Goal: Transaction & Acquisition: Purchase product/service

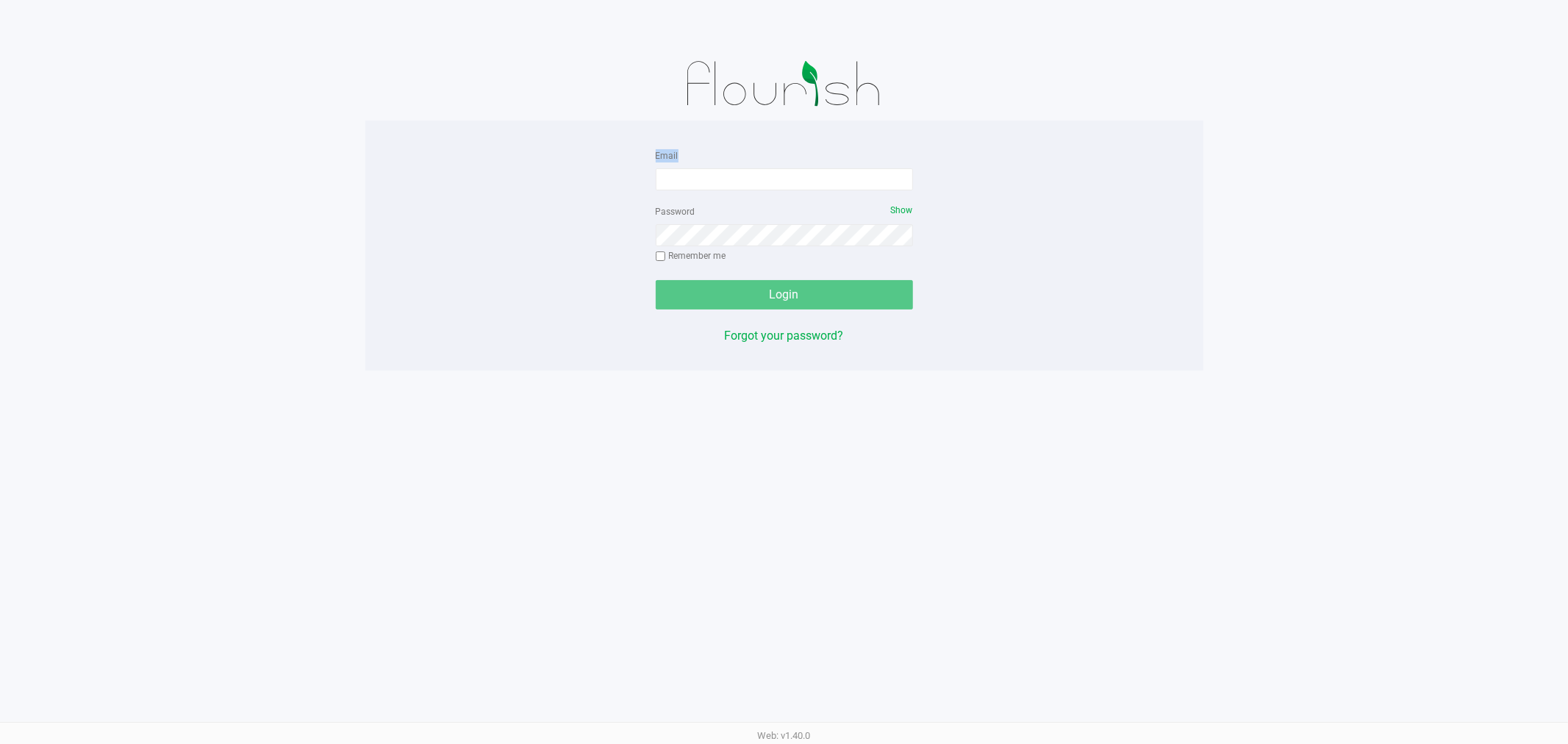
click at [257, 238] on app-pos-login-wrapper "Email Password Show Remember me Login Forgot your password?" at bounding box center [784, 185] width 1568 height 371
click at [726, 188] on input "Email" at bounding box center [784, 179] width 257 height 22
type input "[EMAIL_ADDRESS][DOMAIN_NAME]"
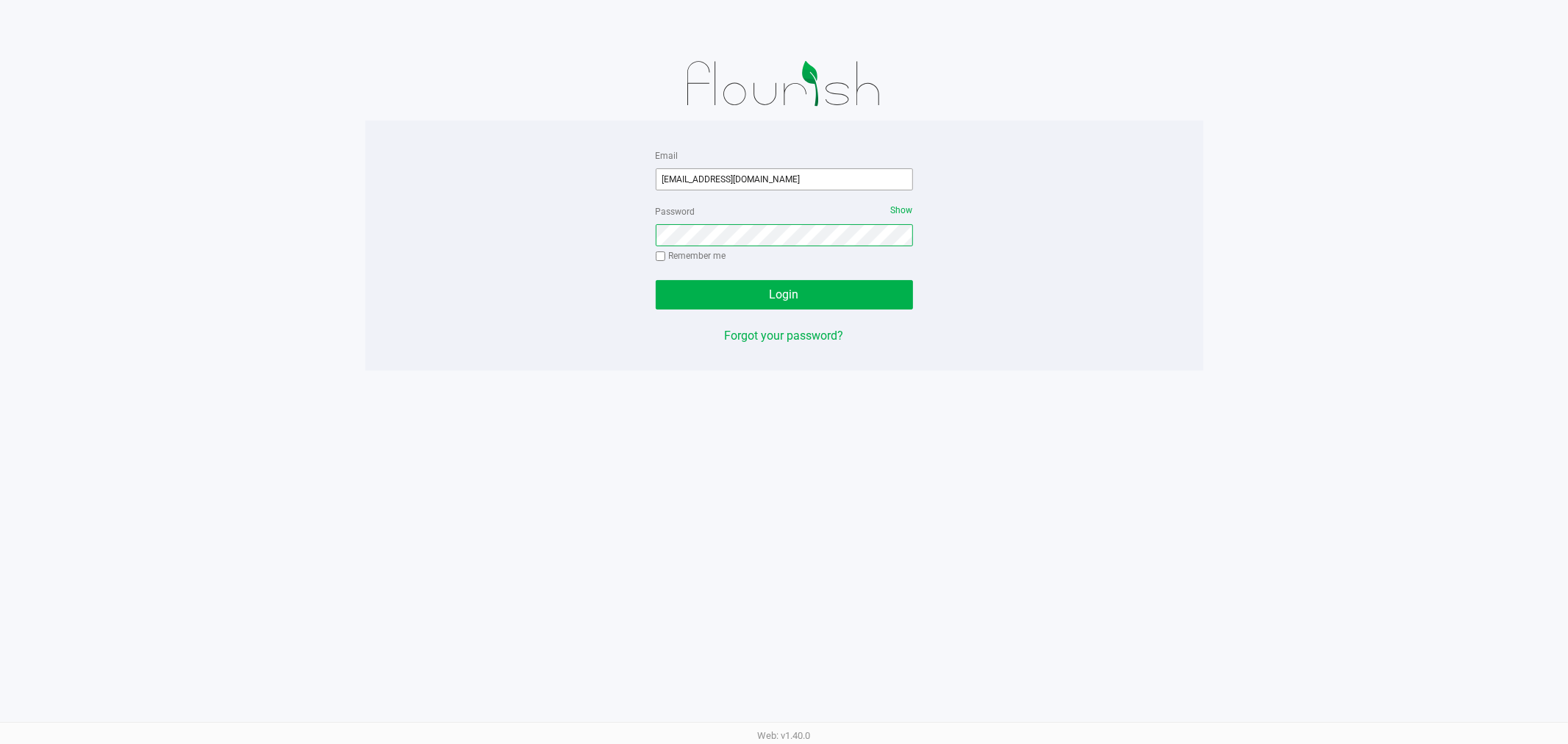
click at [655, 280] on button "Login" at bounding box center [784, 294] width 257 height 29
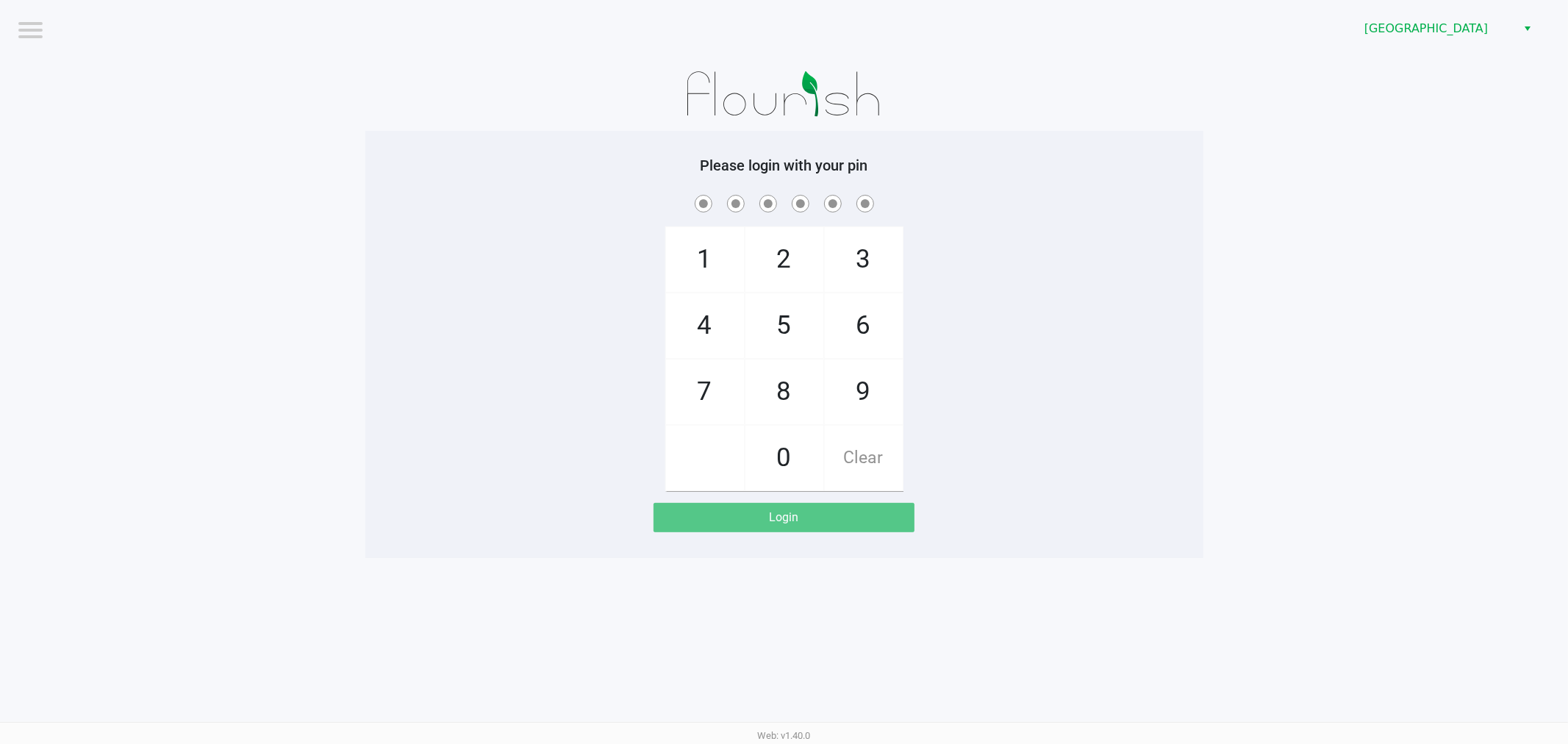
click at [1449, 46] on div "[GEOGRAPHIC_DATA]" at bounding box center [1182, 28] width 774 height 57
click at [1457, 44] on div "[GEOGRAPHIC_DATA]" at bounding box center [1182, 28] width 774 height 57
click at [1463, 20] on span "[GEOGRAPHIC_DATA]" at bounding box center [1437, 28] width 143 height 17
click at [1423, 127] on app-pos-login-wrapper "Logout [GEOGRAPHIC_DATA] Please login with your pin 1 4 7 2 5 8 0 3 6 9 Clear L…" at bounding box center [784, 278] width 1568 height 558
click at [1452, 52] on div "[GEOGRAPHIC_DATA]" at bounding box center [1182, 28] width 774 height 57
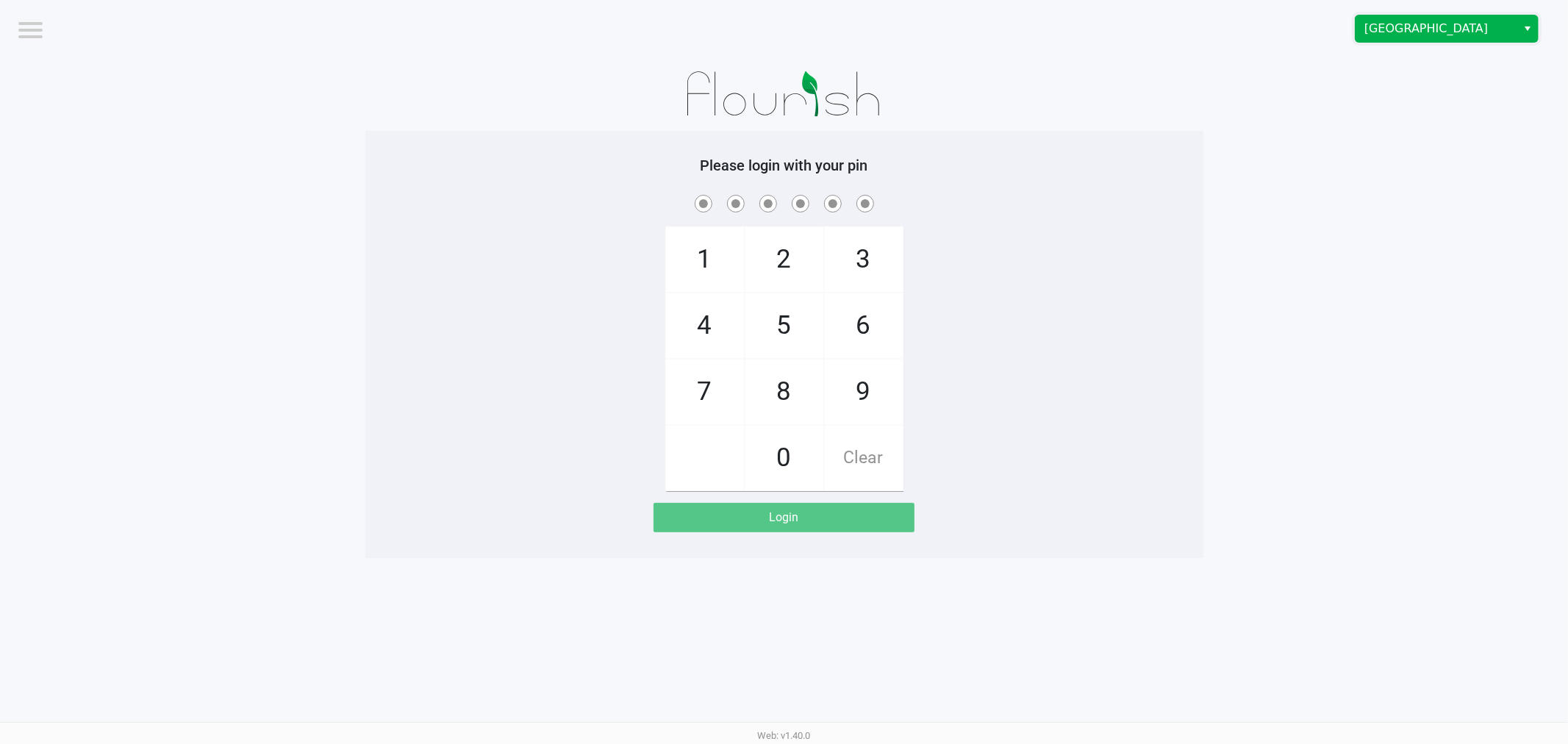
click at [1467, 33] on span "[GEOGRAPHIC_DATA]" at bounding box center [1437, 28] width 143 height 17
click at [1448, 122] on app-pos-login-wrapper "Logout [GEOGRAPHIC_DATA] Please login with your pin 1 4 7 2 5 8 0 3 6 9 Clear L…" at bounding box center [784, 278] width 1568 height 558
click at [989, 136] on div "Please login with your pin 1 4 7 2 5 8 0 3 6 9 Clear Login" at bounding box center [784, 344] width 838 height 427
checkbox input "true"
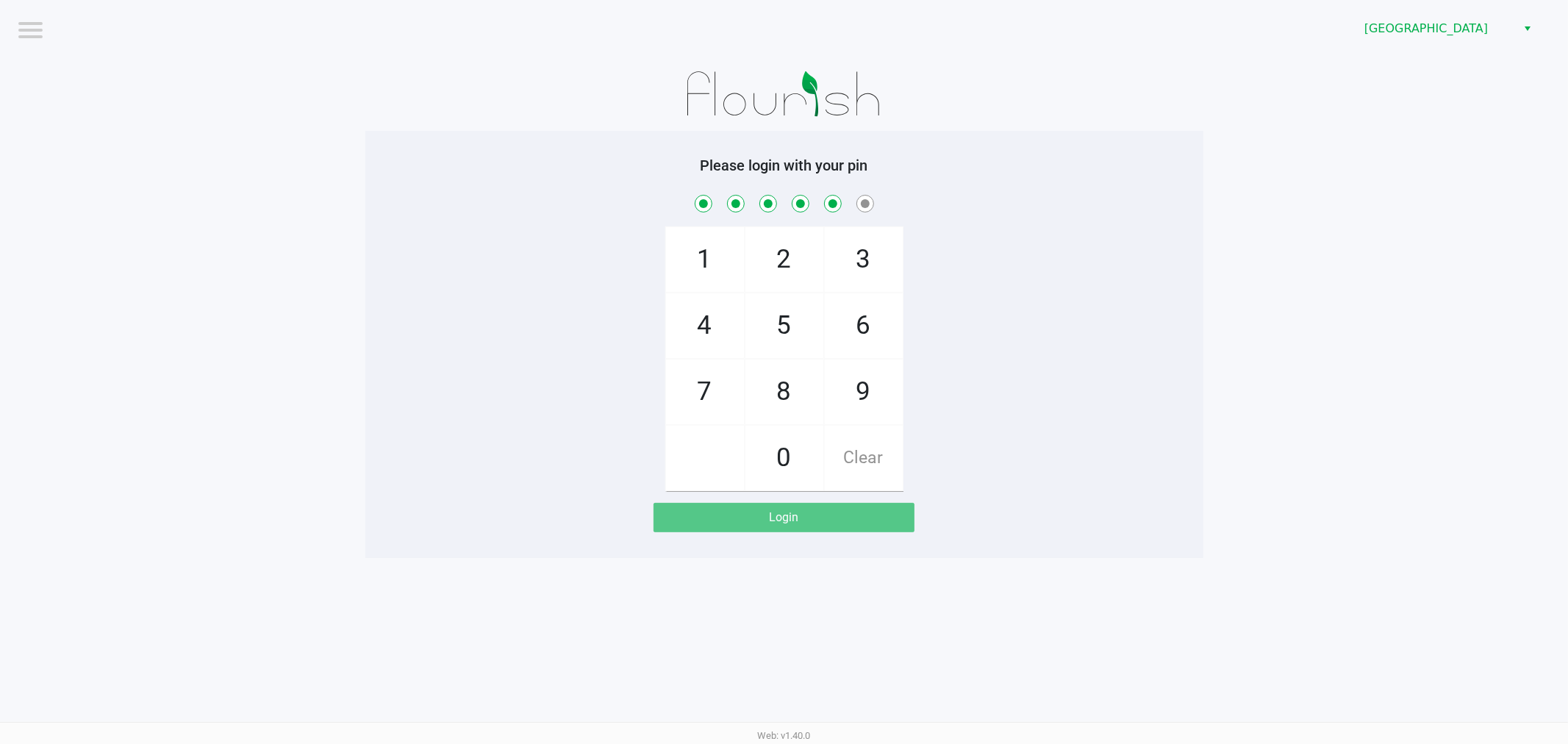
checkbox input "true"
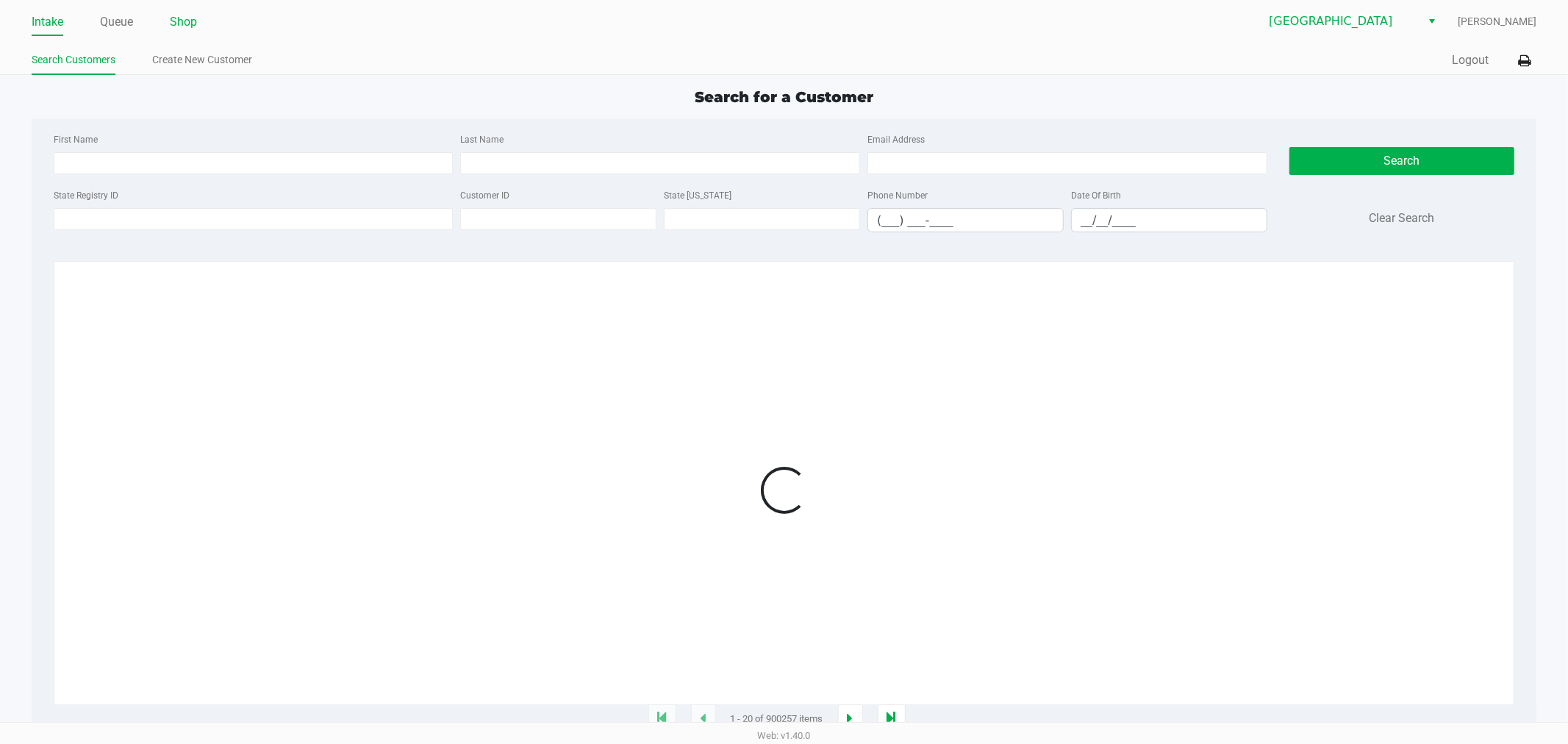
click at [190, 35] on li "Shop" at bounding box center [183, 22] width 27 height 26
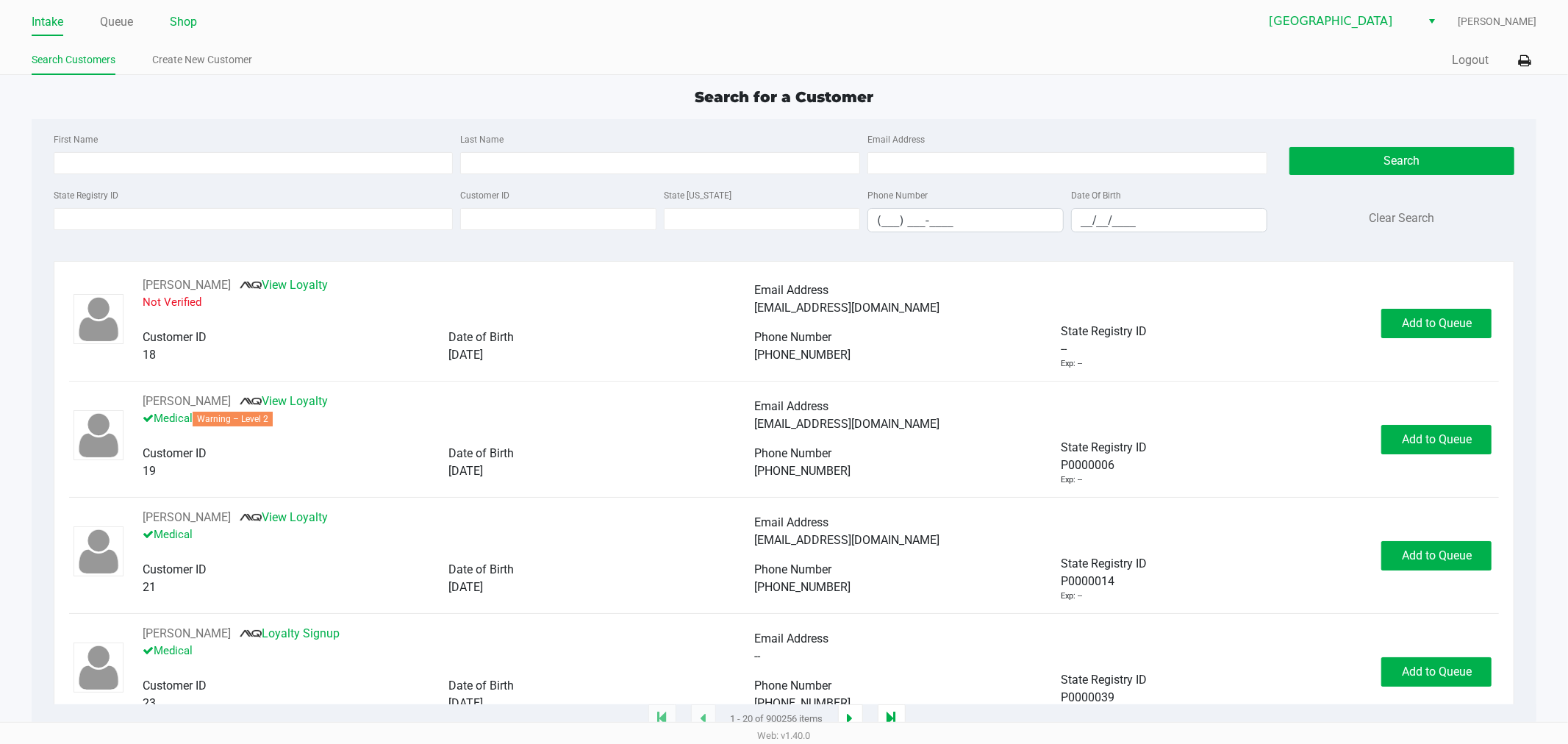
click at [191, 27] on link "Shop" at bounding box center [183, 22] width 27 height 21
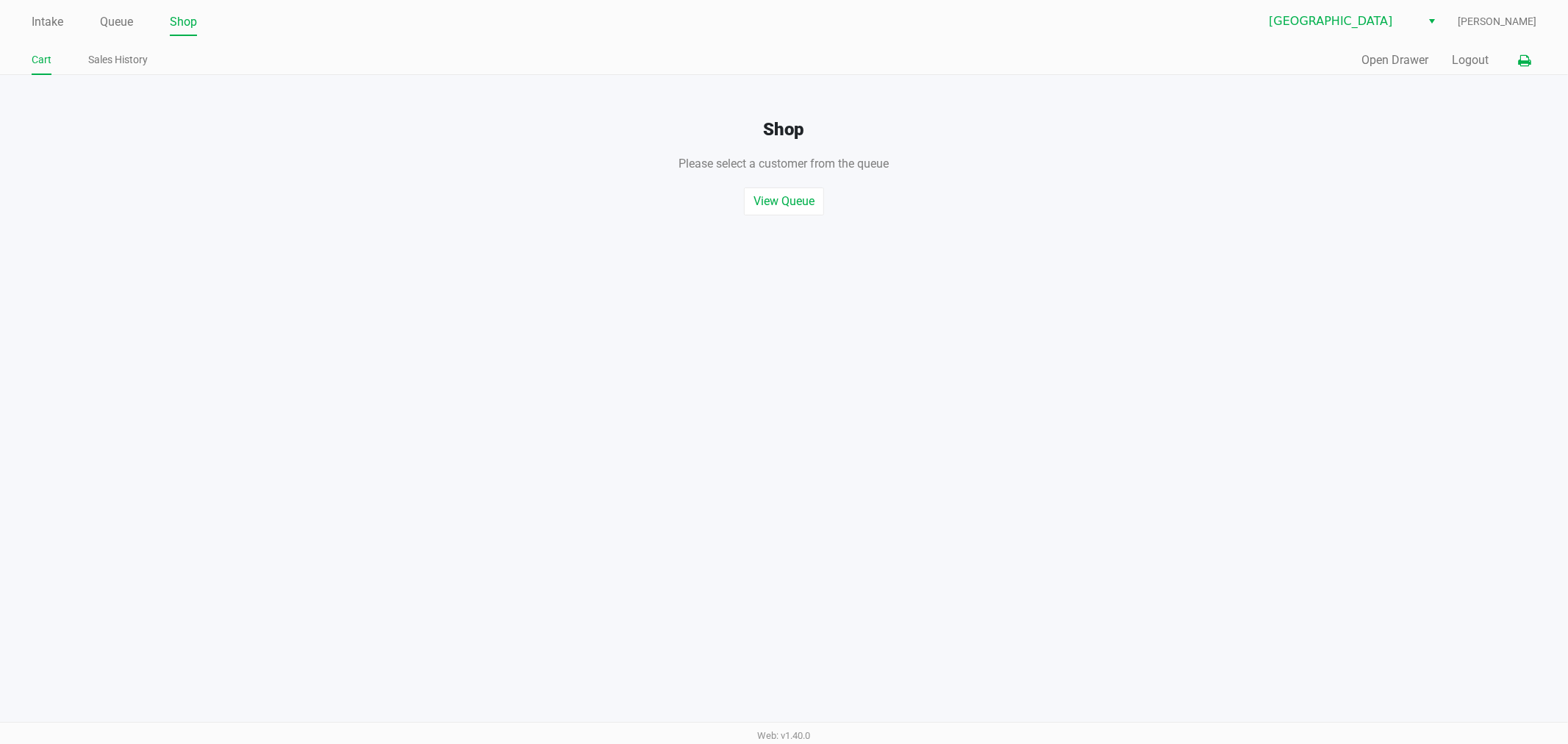
click at [1520, 56] on icon at bounding box center [1524, 61] width 12 height 10
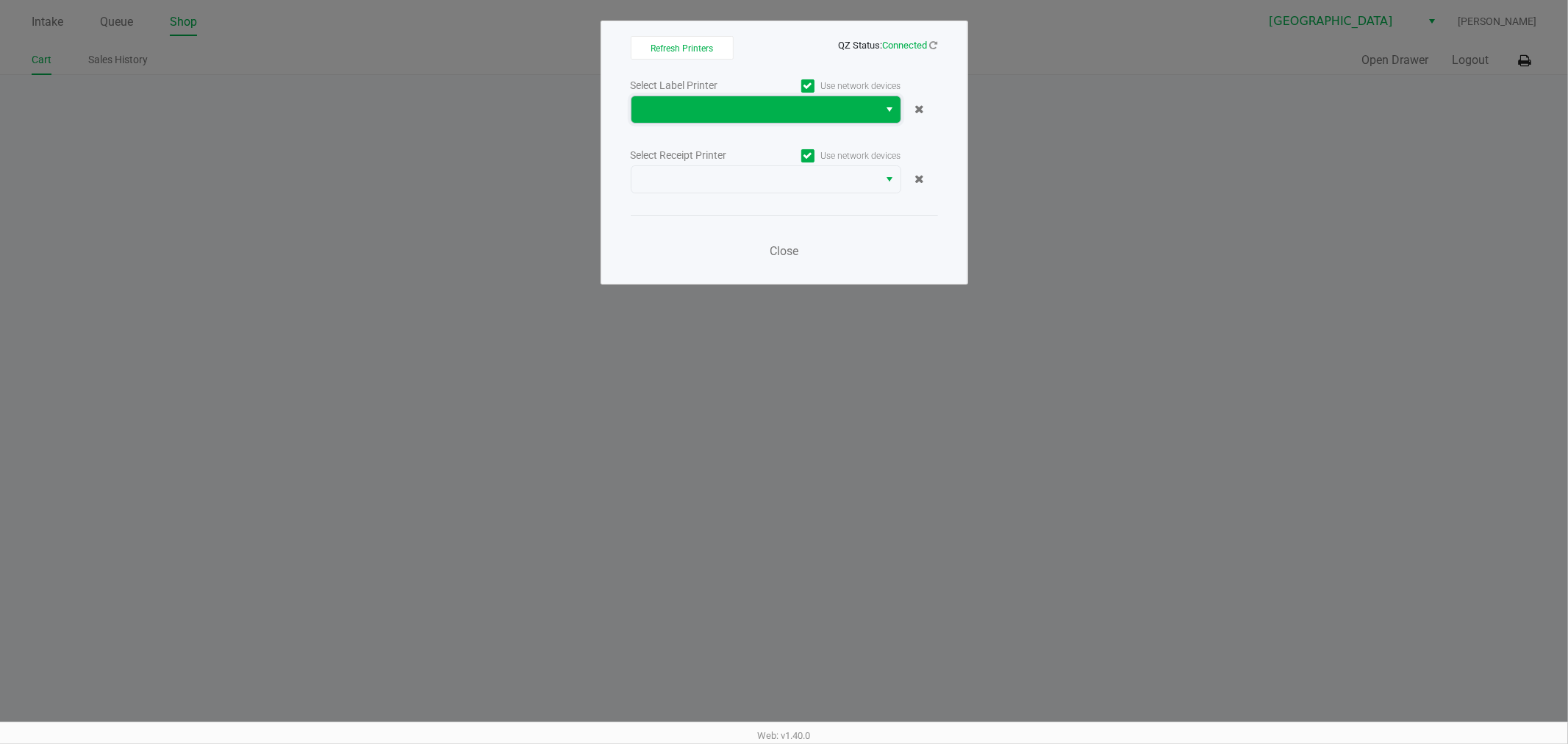
click at [795, 101] on span at bounding box center [755, 109] width 230 height 17
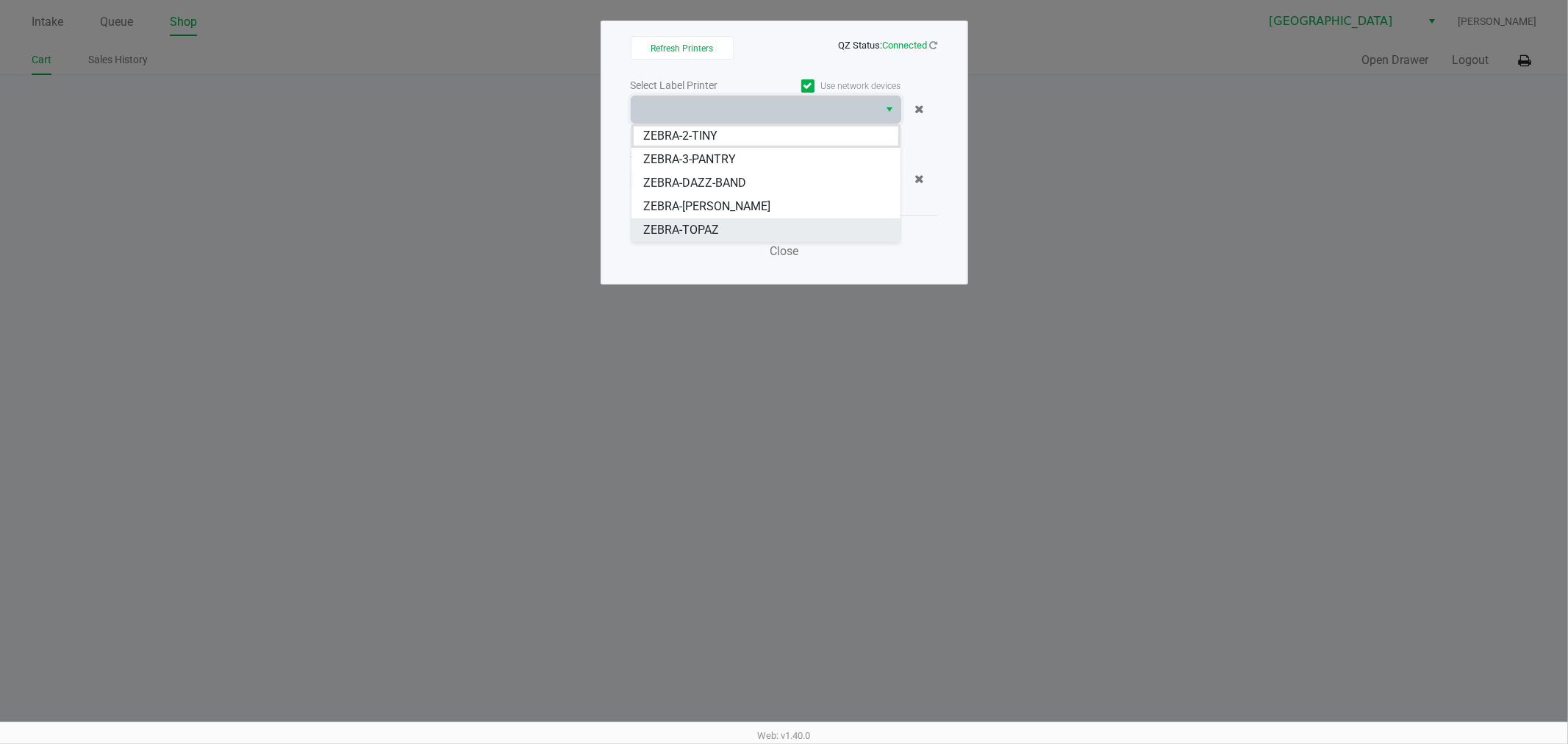
click at [783, 230] on li "ZEBRA-TOPAZ" at bounding box center [766, 230] width 270 height 23
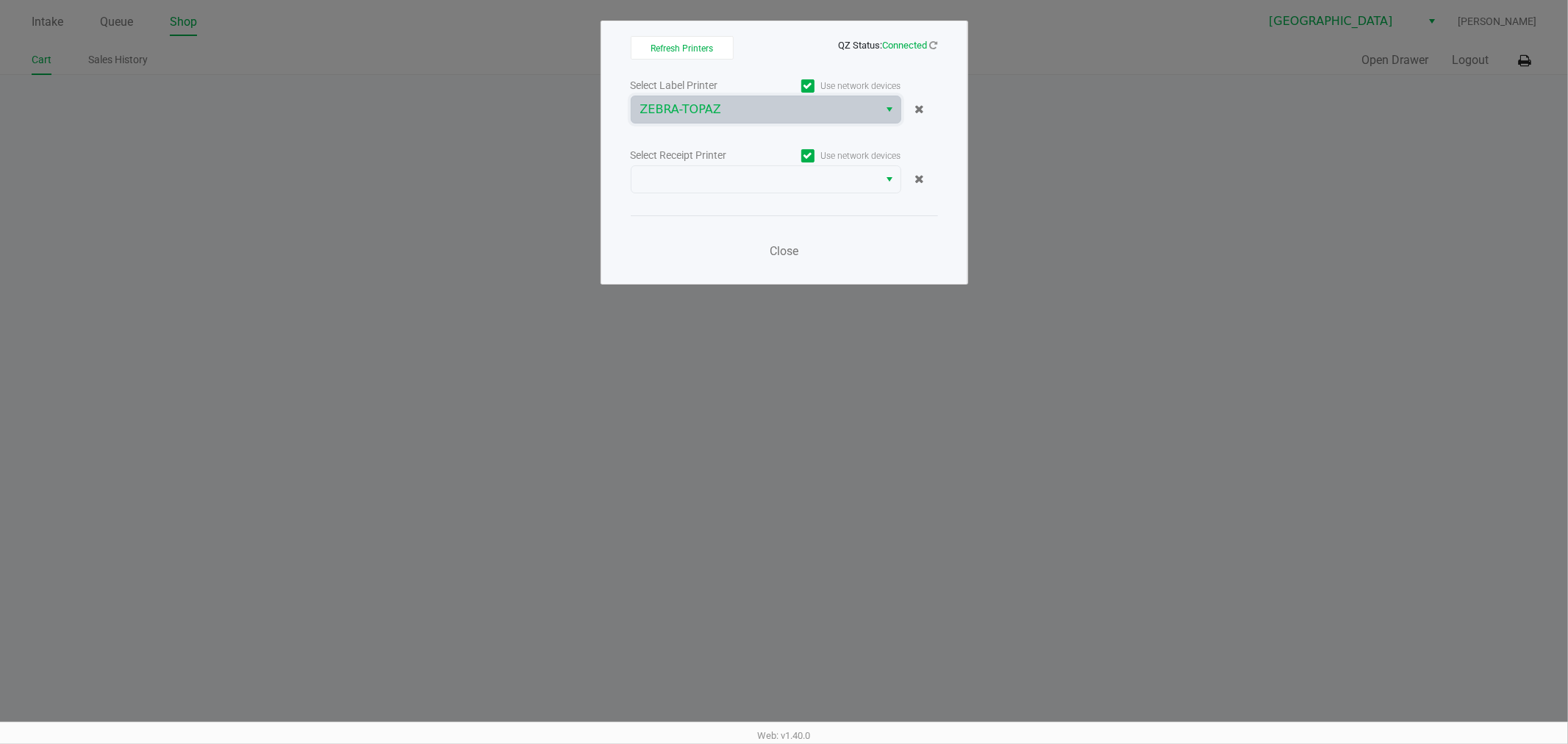
click at [774, 163] on div "Use network devices" at bounding box center [833, 155] width 136 height 20
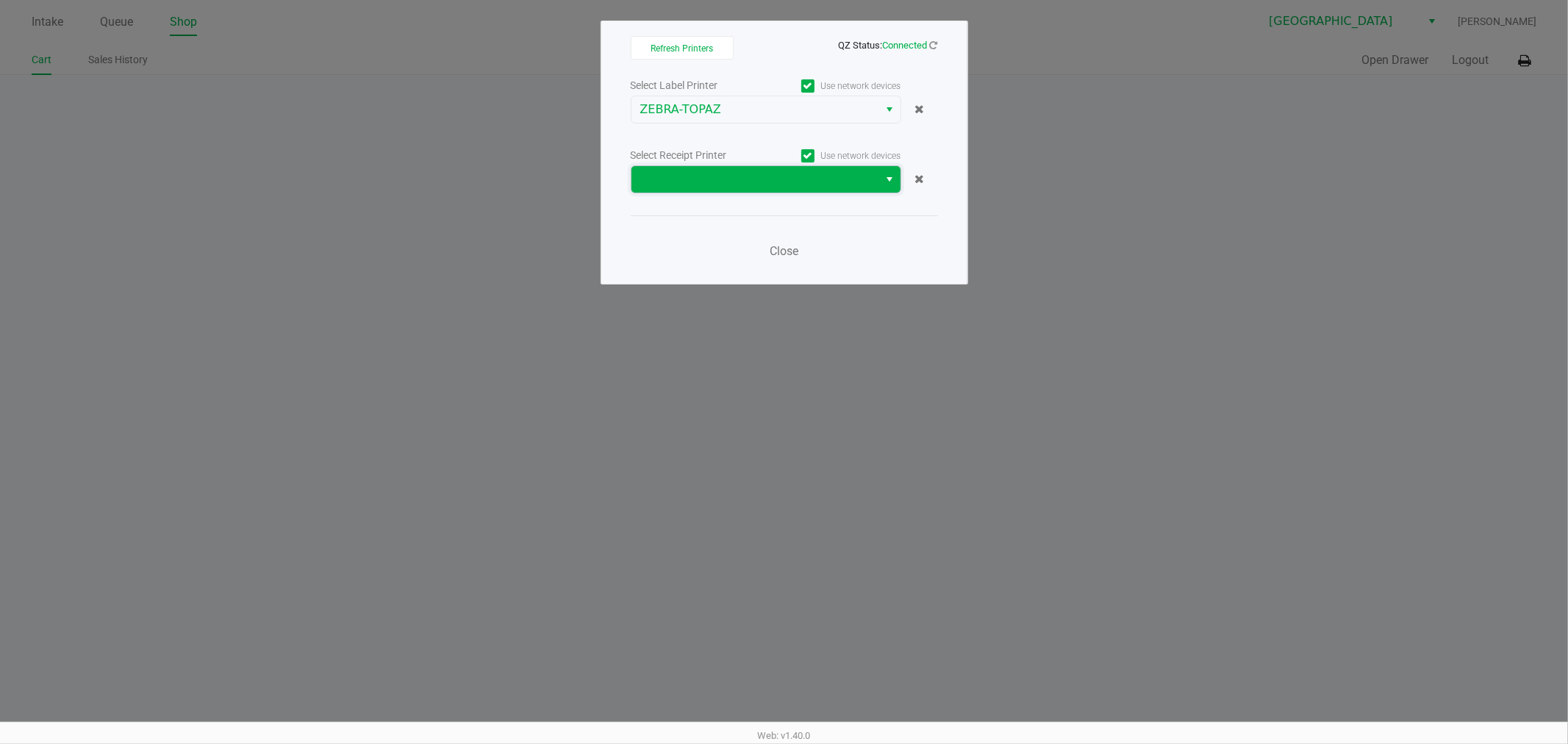
click at [773, 174] on span at bounding box center [755, 179] width 230 height 17
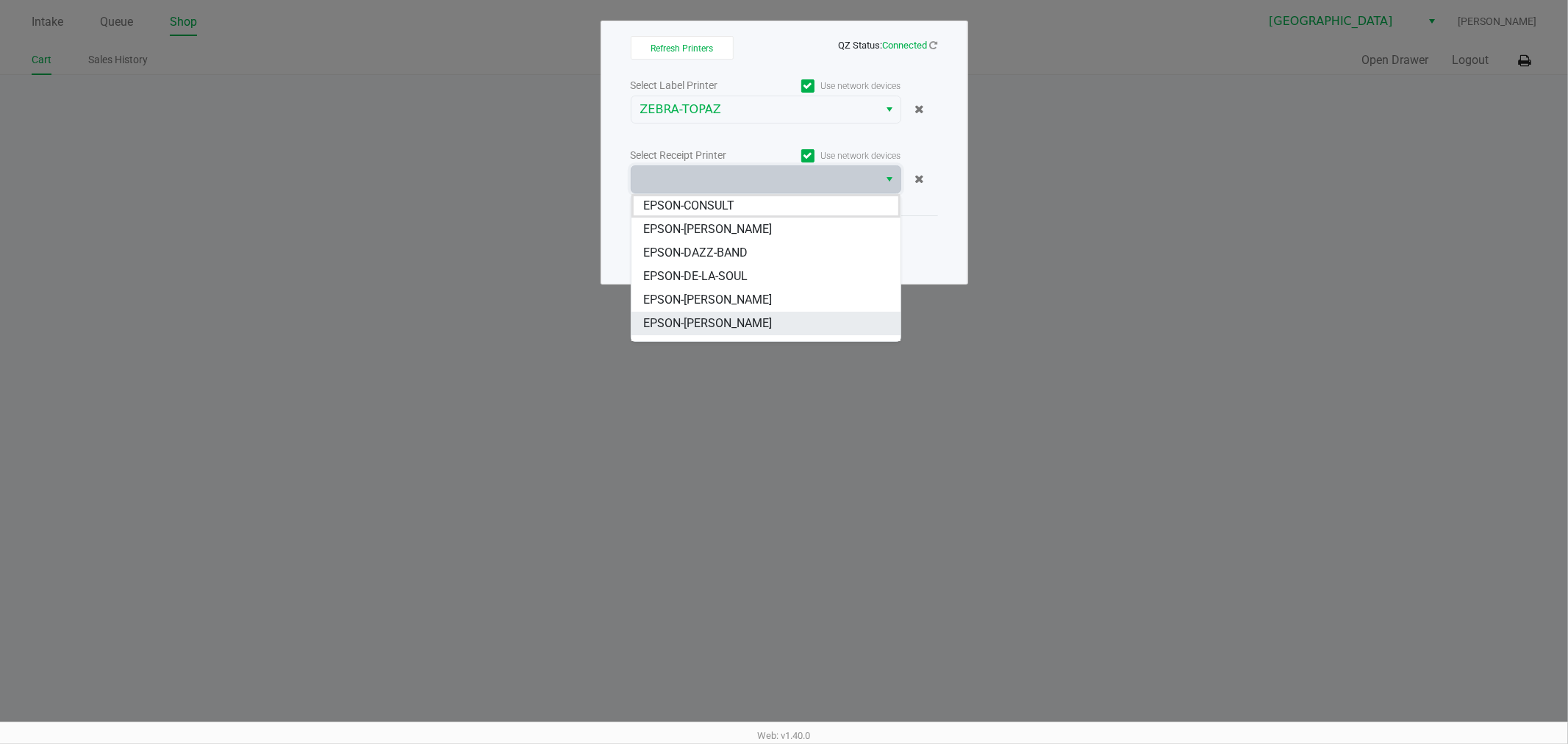
scroll to position [17, 0]
click at [738, 326] on li "EPSON-TOPAZ" at bounding box center [766, 329] width 270 height 23
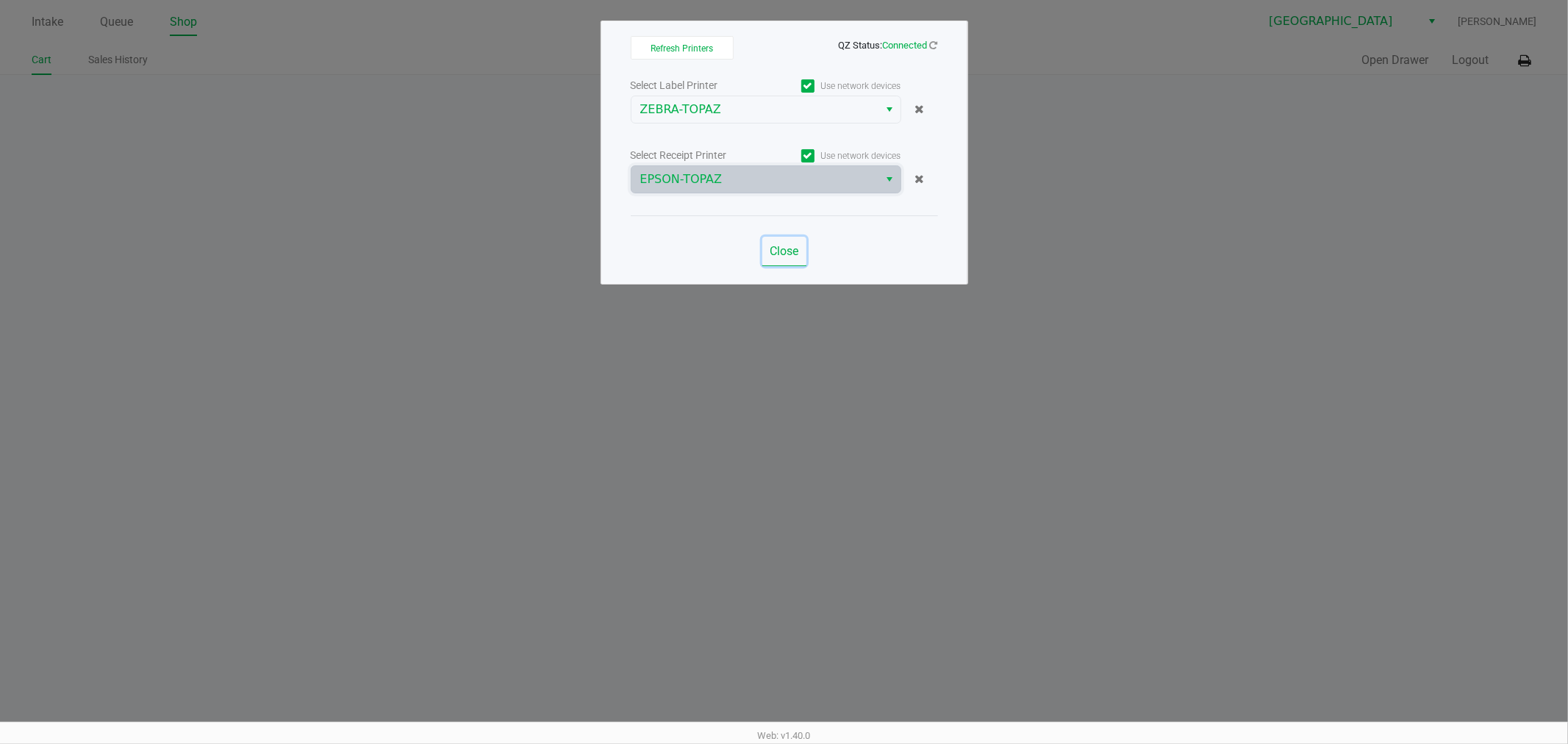
click at [763, 244] on button "Close" at bounding box center [784, 251] width 44 height 29
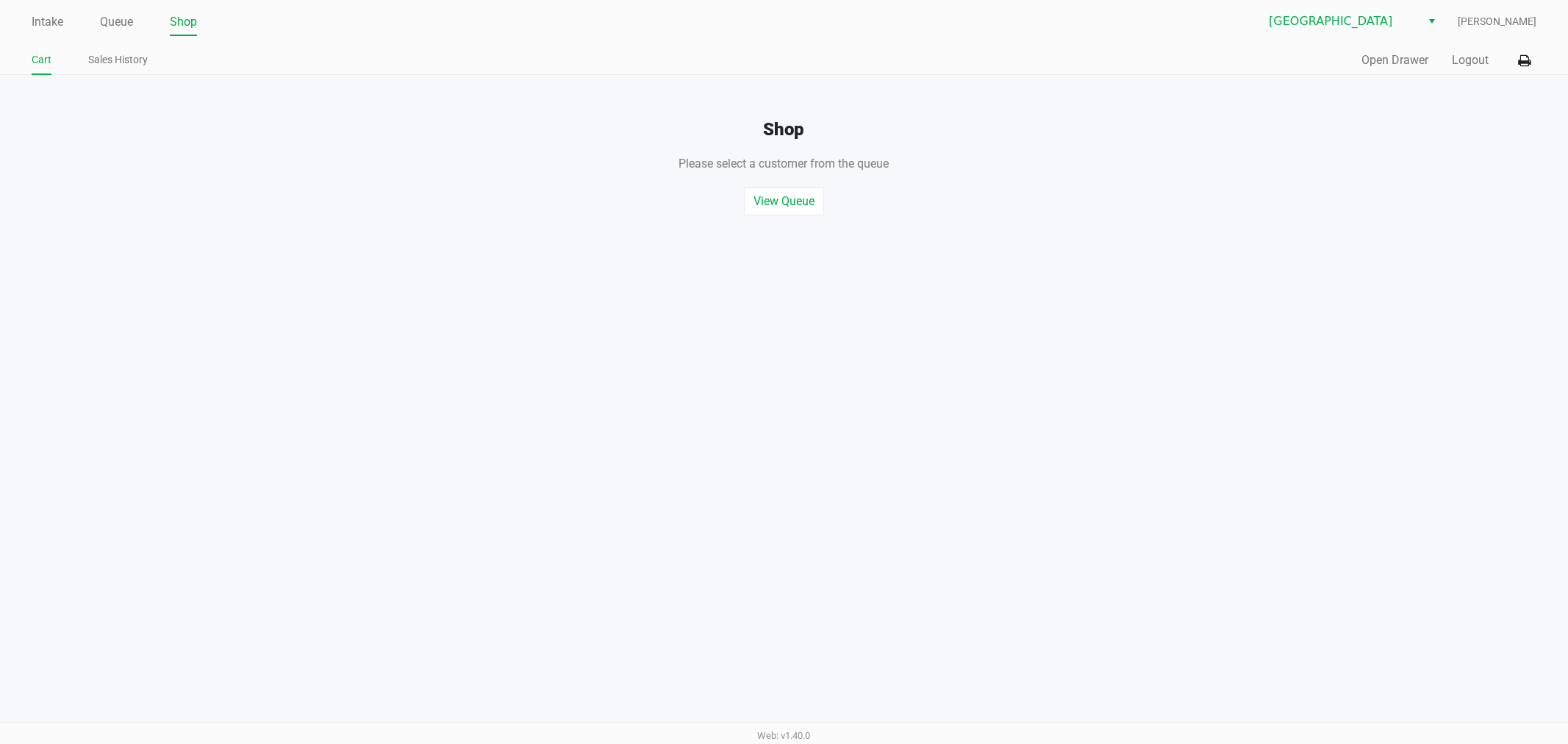
click at [79, 19] on ul "Intake Queue Shop" at bounding box center [408, 22] width 753 height 25
click at [111, 28] on link "Queue" at bounding box center [116, 22] width 33 height 21
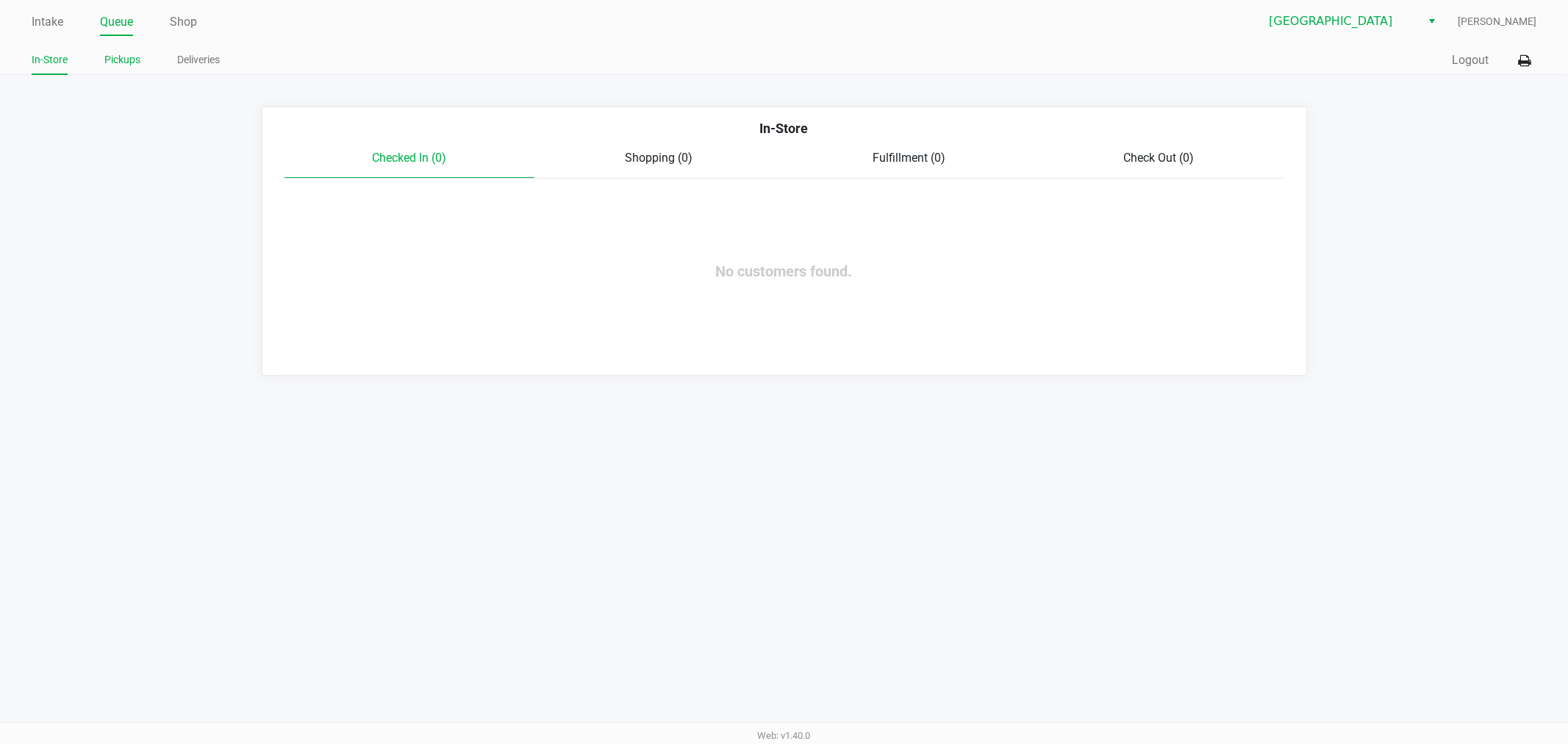
click at [123, 61] on link "Pickups" at bounding box center [122, 60] width 36 height 18
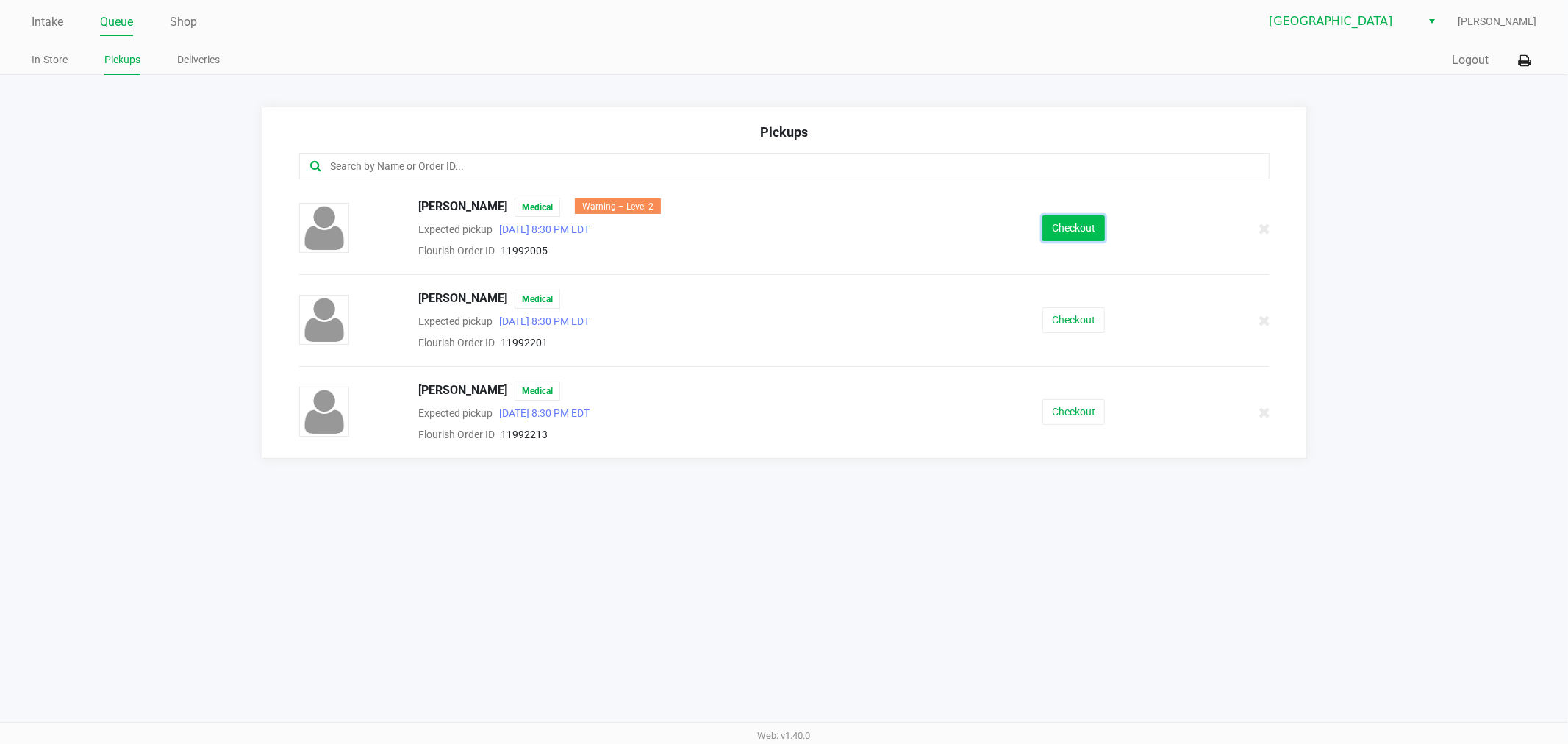
click at [1081, 229] on button "Checkout" at bounding box center [1073, 228] width 62 height 26
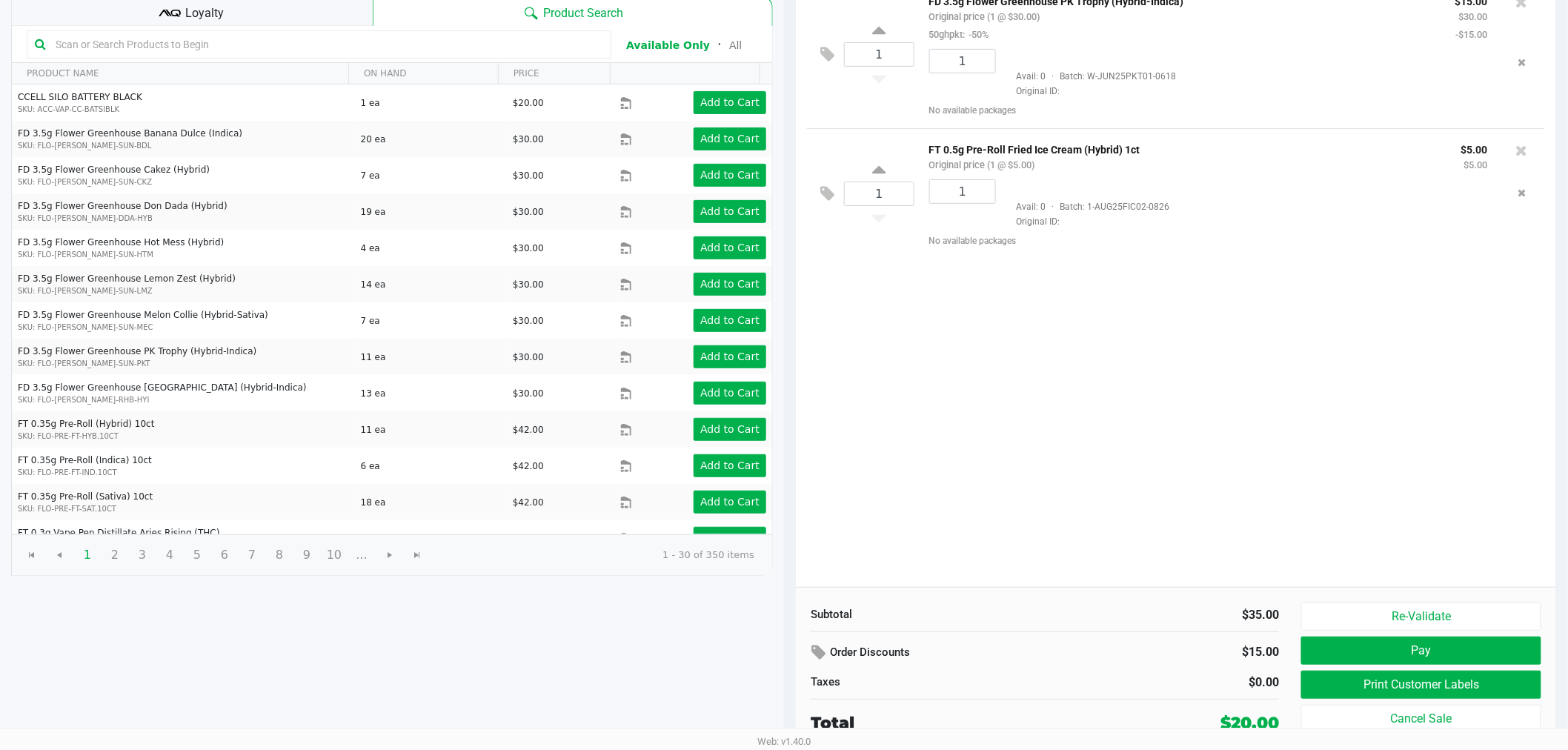
scroll to position [153, 0]
click at [1388, 635] on button "Pay" at bounding box center [1421, 649] width 240 height 28
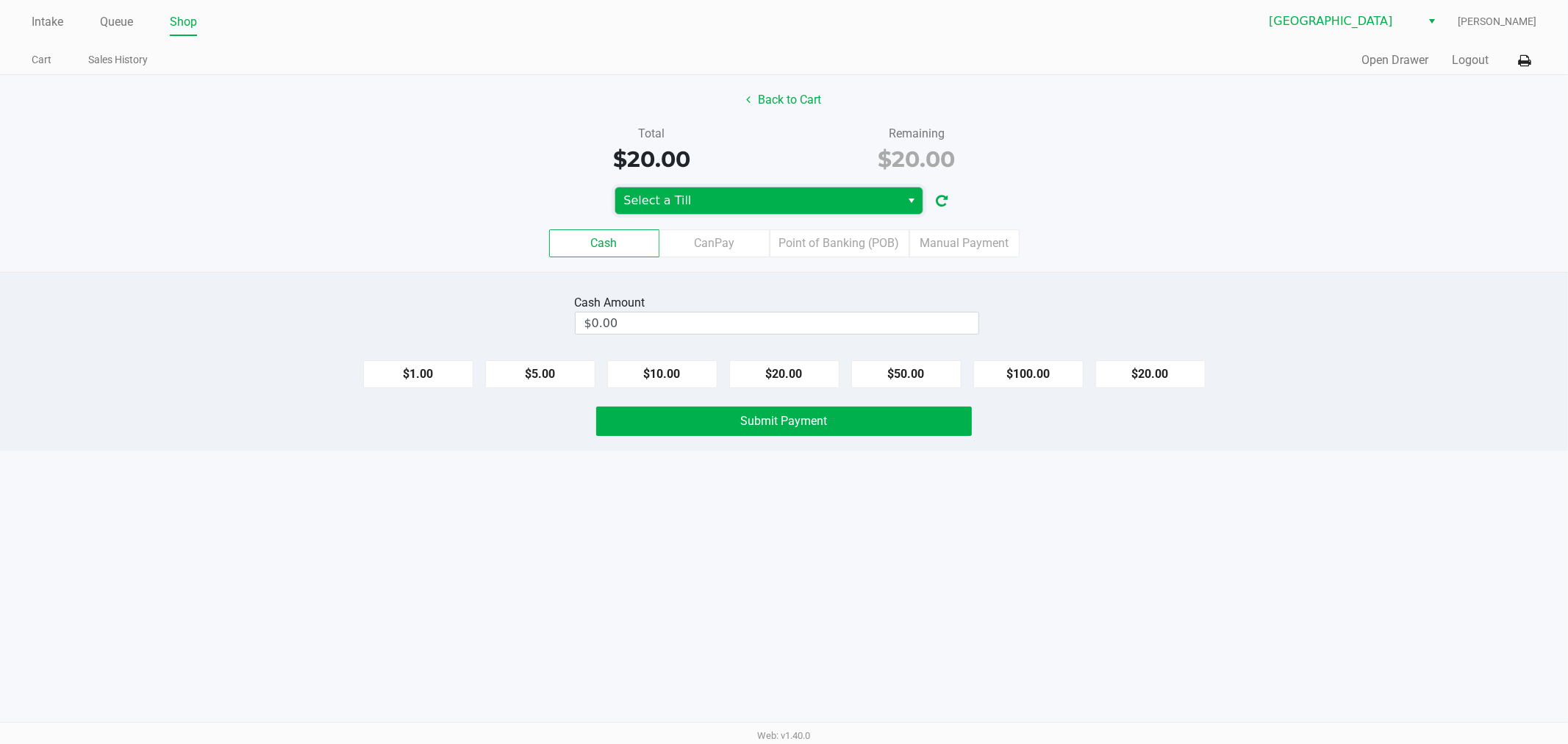
click at [770, 194] on span "Select a Till" at bounding box center [758, 200] width 269 height 17
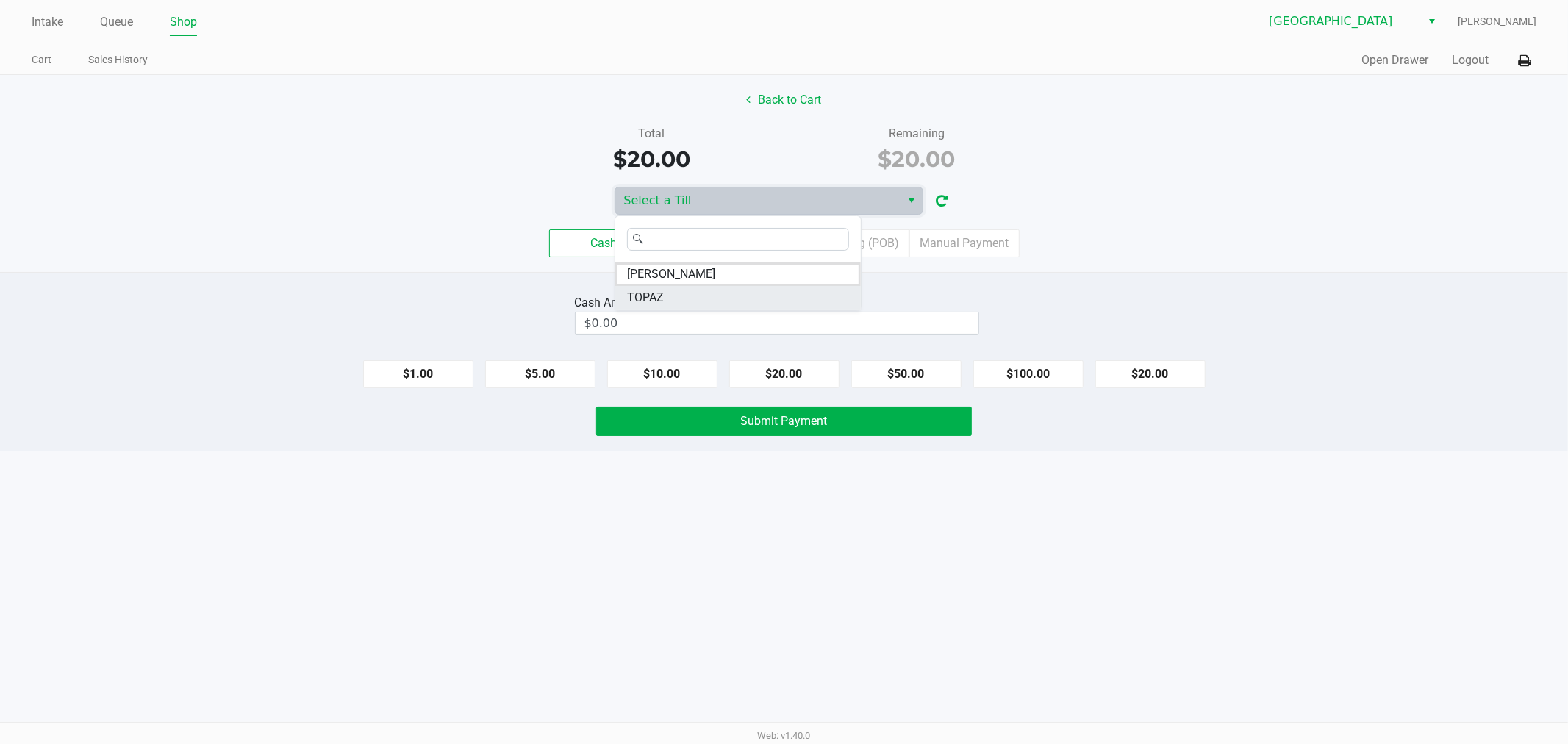
click at [744, 288] on li "TOPAZ" at bounding box center [738, 298] width 245 height 23
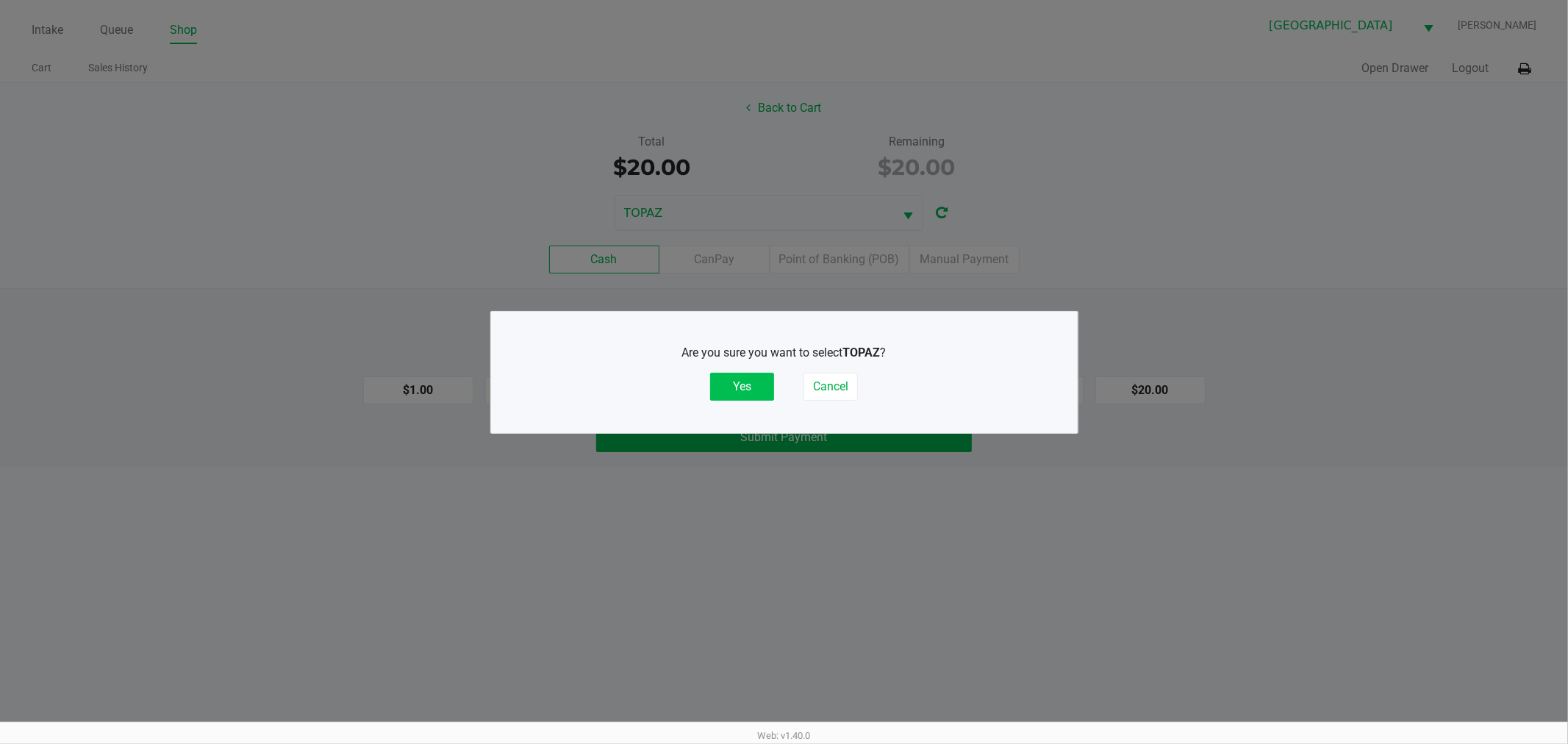
click at [754, 377] on button "Yes" at bounding box center [742, 387] width 64 height 28
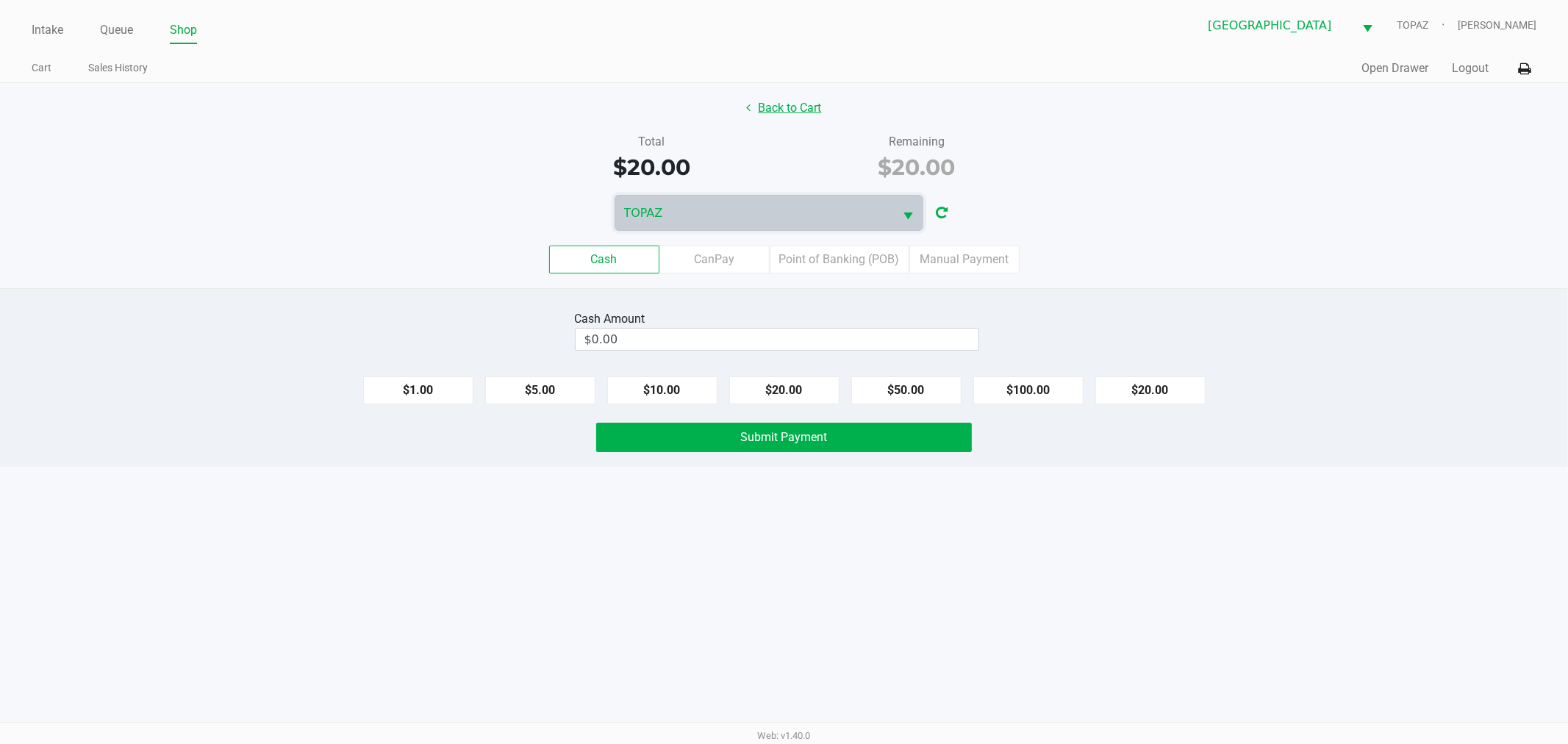
click at [765, 113] on button "Back to Cart" at bounding box center [784, 108] width 94 height 28
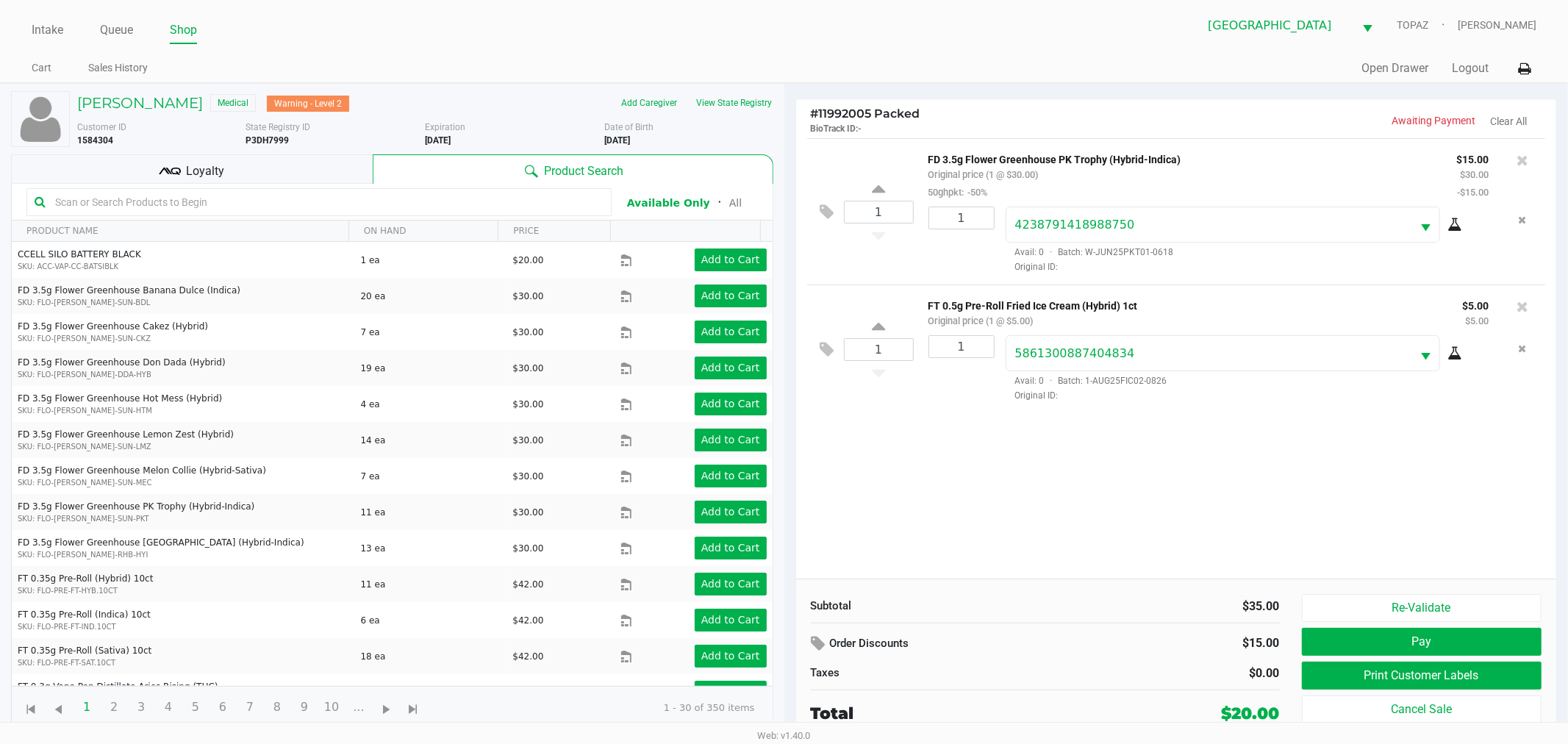
click at [181, 28] on link "Shop" at bounding box center [183, 30] width 27 height 21
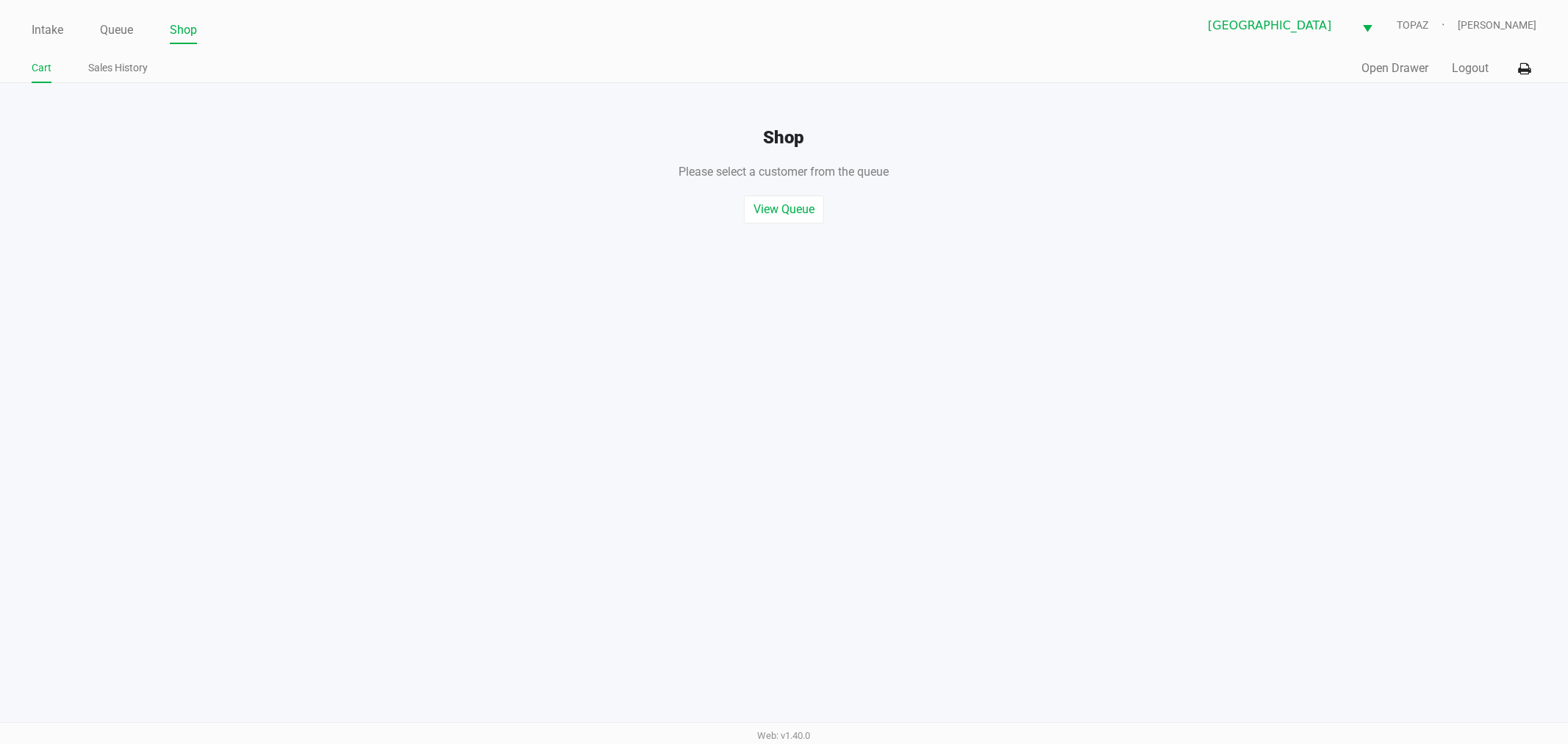
click at [231, 55] on div "Cart Sales History" at bounding box center [408, 68] width 753 height 27
drag, startPoint x: 1100, startPoint y: 59, endPoint x: 603, endPoint y: 55, distance: 497.0
click at [1096, 59] on div "Quick Sale Open Drawer Logout" at bounding box center [1160, 68] width 753 height 27
click at [555, 47] on div "Intake Queue Shop [GEOGRAPHIC_DATA] WC TOPAZ [PERSON_NAME] Cart Sales History Q…" at bounding box center [784, 42] width 1568 height 83
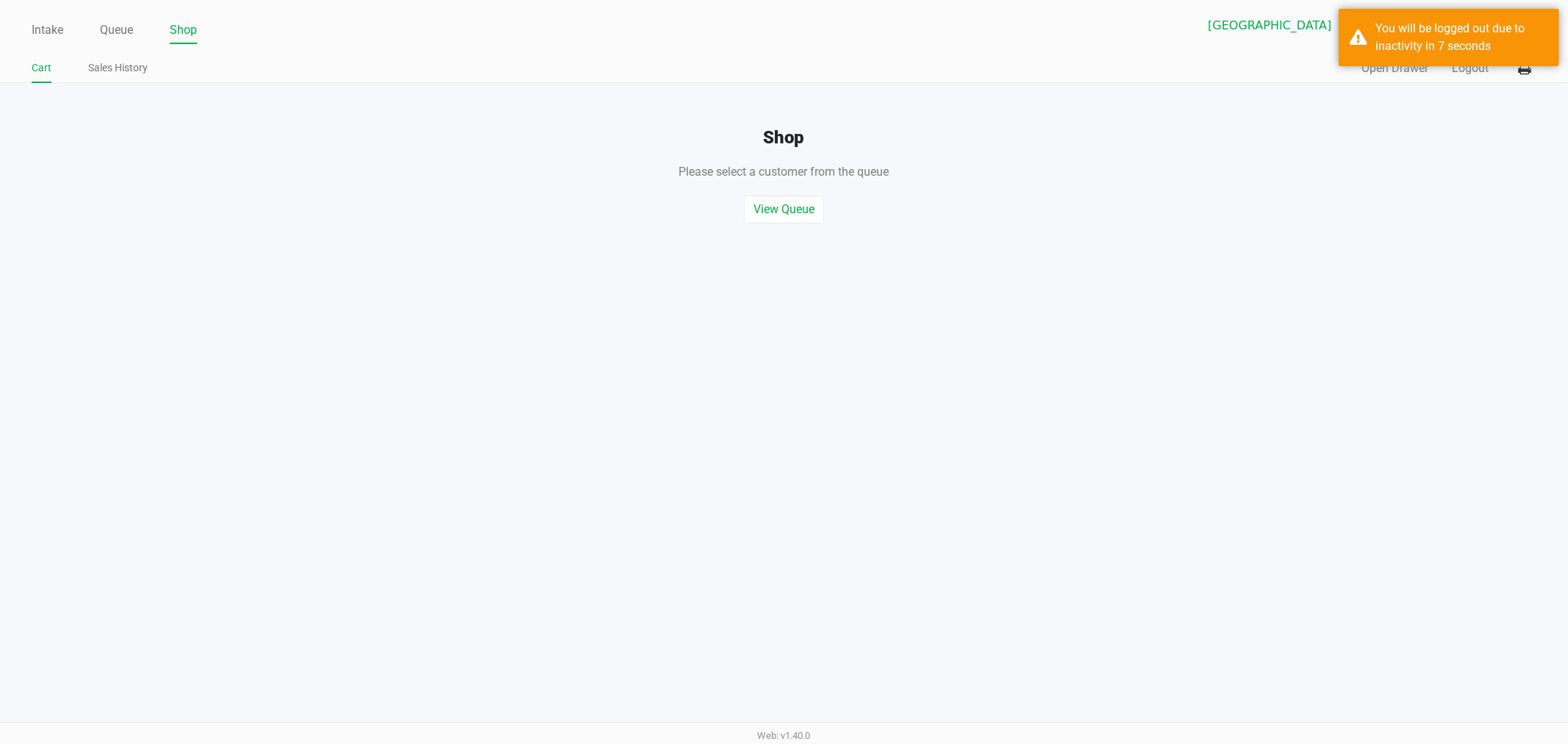
click at [428, 360] on div "Intake Queue Shop [GEOGRAPHIC_DATA] WC TOPAZ [PERSON_NAME] Cart Sales History Q…" at bounding box center [784, 372] width 1568 height 744
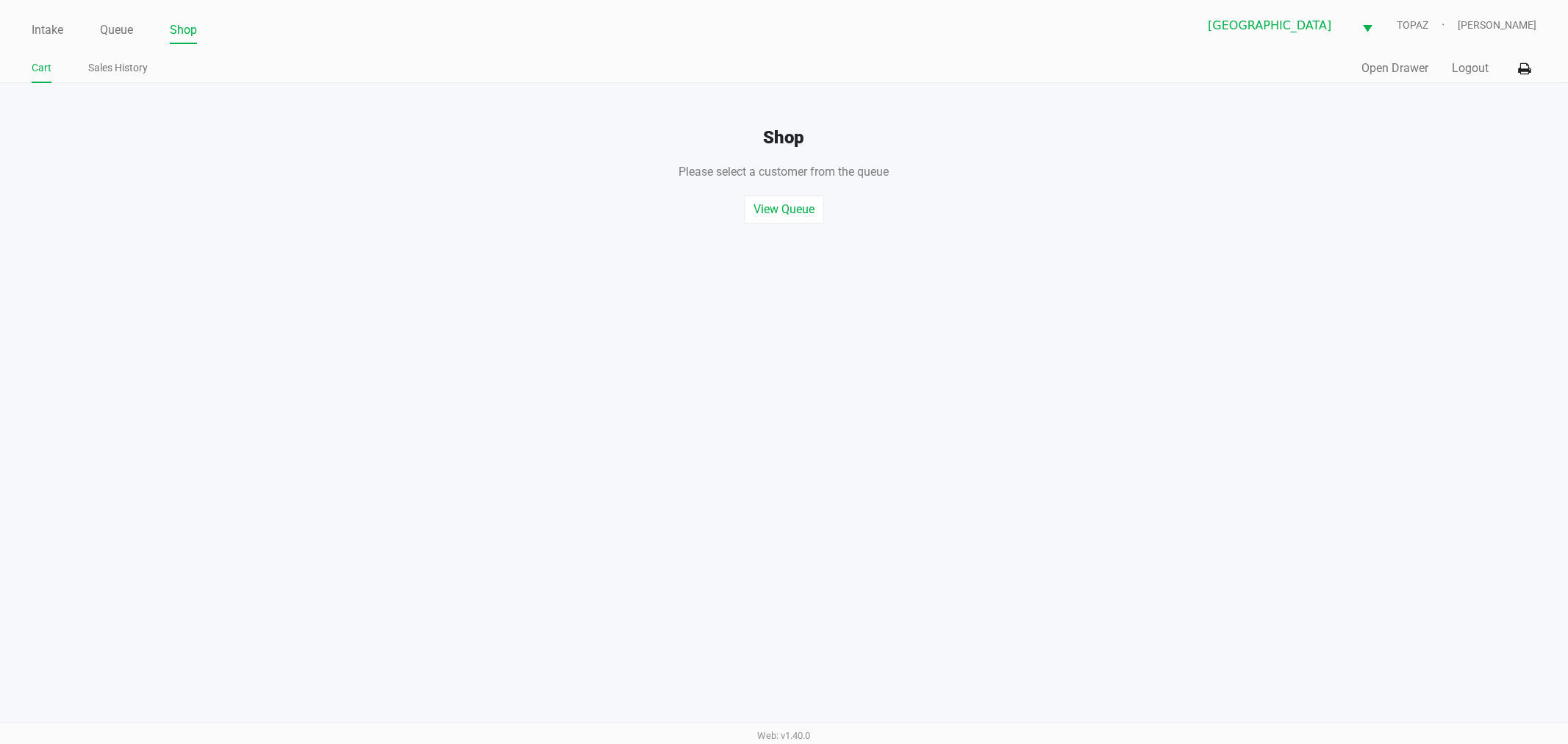
click at [196, 24] on link "Shop" at bounding box center [183, 30] width 27 height 21
click at [42, 35] on link "Intake" at bounding box center [47, 30] width 32 height 21
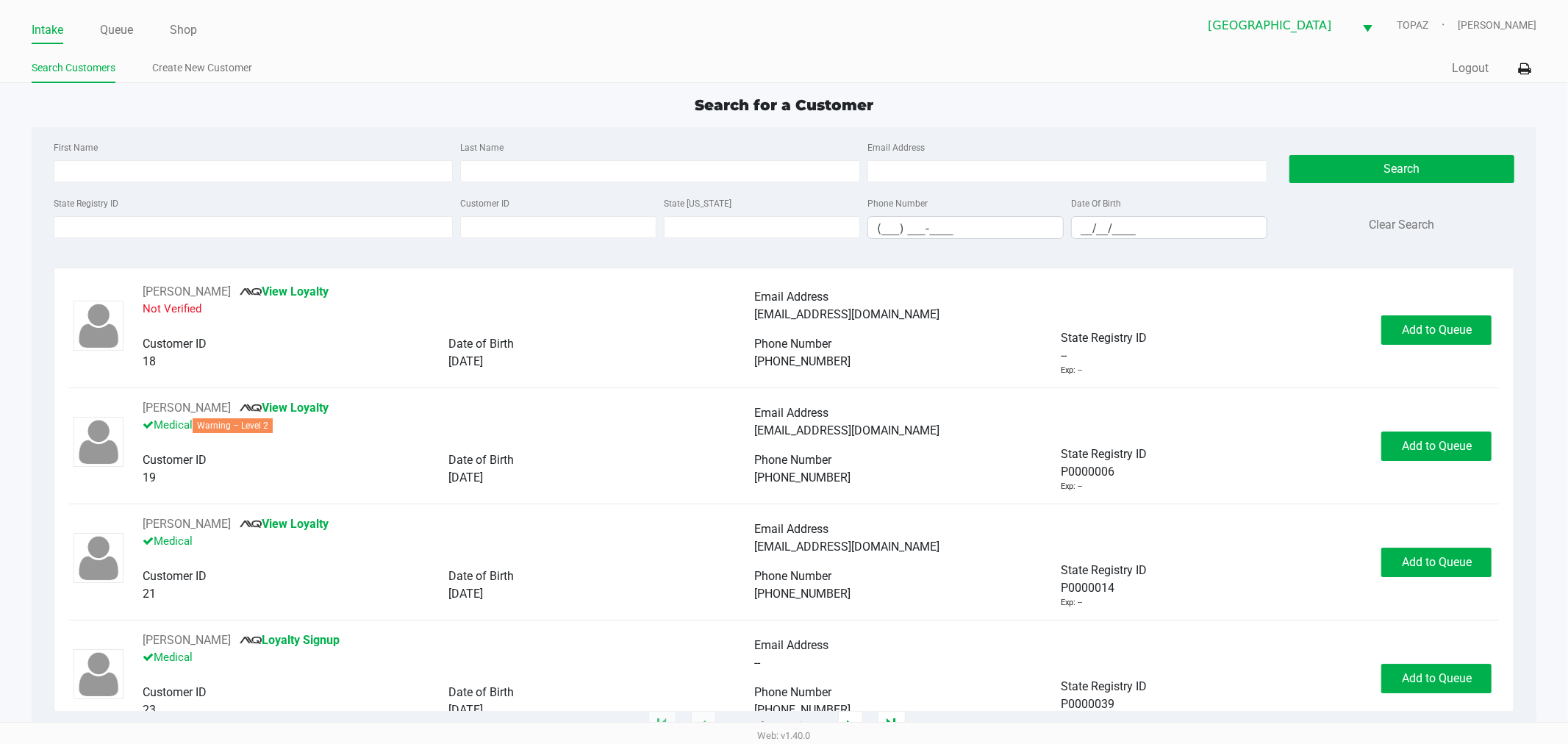
click at [356, 67] on ul "Search Customers Create New Customer" at bounding box center [408, 70] width 753 height 25
click at [486, 98] on div "Search for a Customer" at bounding box center [784, 105] width 1528 height 22
